Goal: Task Accomplishment & Management: Use online tool/utility

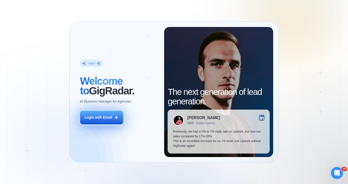
click at [111, 118] on div "Login with Email" at bounding box center [99, 117] width 28 height 5
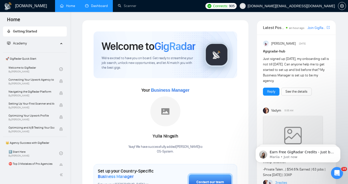
click at [102, 7] on link "Dashboard" at bounding box center [96, 6] width 23 height 4
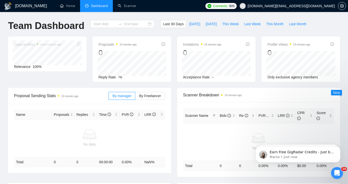
type input "2025-07-26"
type input "2025-08-25"
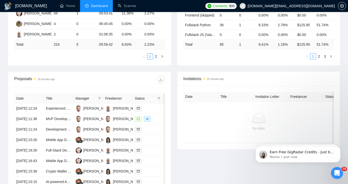
scroll to position [135, 0]
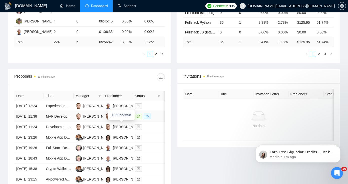
click at [119, 119] on div "[PERSON_NAME]" at bounding box center [127, 117] width 29 height 6
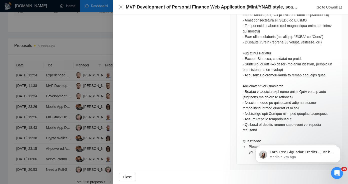
scroll to position [166, 0]
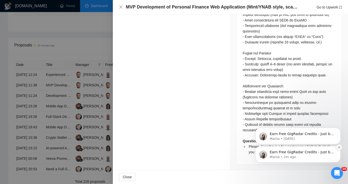
click at [339, 150] on button "Dismiss notification" at bounding box center [339, 148] width 7 height 7
click at [339, 150] on button "Dismiss notification" at bounding box center [339, 147] width 5 height 5
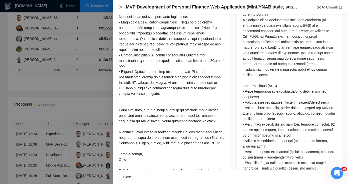
scroll to position [107, 0]
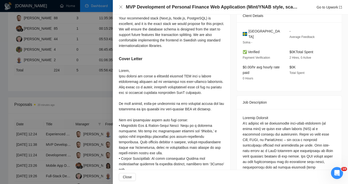
scroll to position [89, 0]
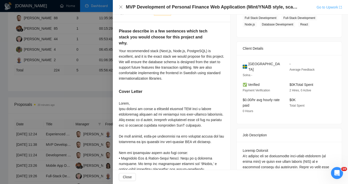
click at [329, 7] on link "Go to Upwork" at bounding box center [330, 7] width 26 height 4
